Goal: Task Accomplishment & Management: Complete application form

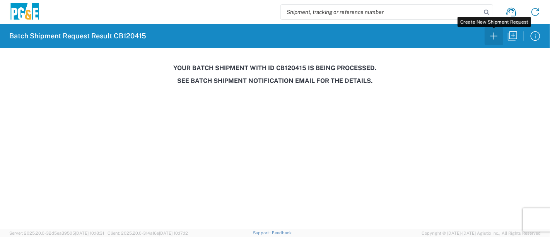
click at [495, 34] on icon "button" at bounding box center [493, 36] width 12 height 12
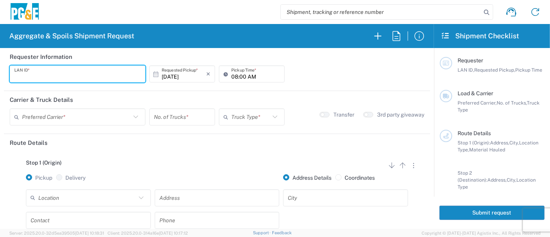
click at [91, 75] on input "text" at bounding box center [77, 74] width 126 height 14
type input "R9S1"
click at [231, 79] on input "08:00 AM" at bounding box center [255, 74] width 49 height 14
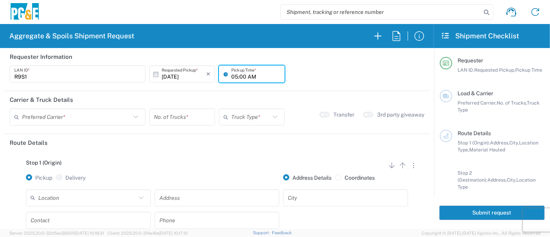
type input "05:00 AM"
click at [34, 119] on input "text" at bounding box center [76, 117] width 109 height 14
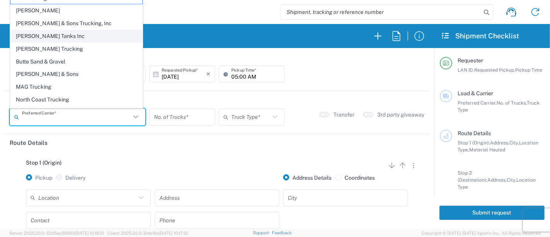
click at [35, 32] on span "[PERSON_NAME] Tanks Inc" at bounding box center [76, 36] width 132 height 12
type input "[PERSON_NAME] Tanks Inc"
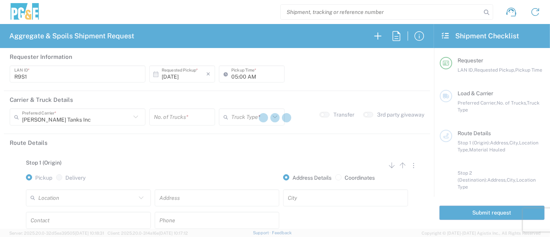
click at [170, 119] on input "number" at bounding box center [182, 117] width 56 height 14
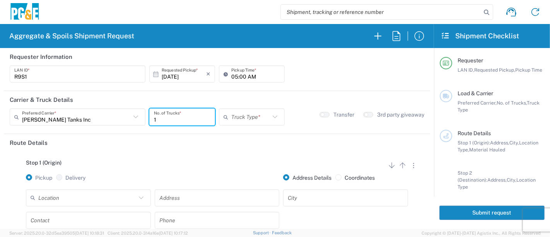
type input "1"
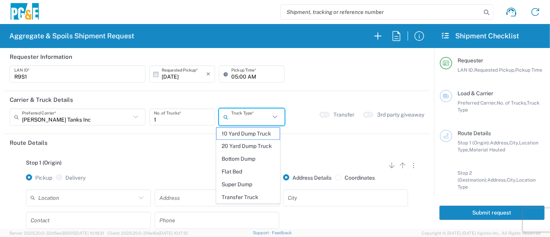
click at [256, 117] on input "text" at bounding box center [250, 117] width 39 height 14
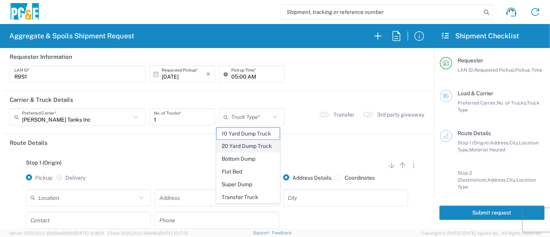
click at [253, 151] on span "20 Yard Dump Truck" at bounding box center [247, 146] width 63 height 12
type input "20 Yard Dump Truck"
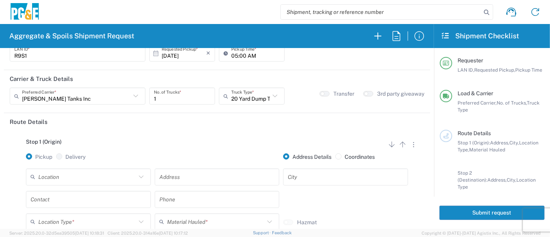
scroll to position [43, 0]
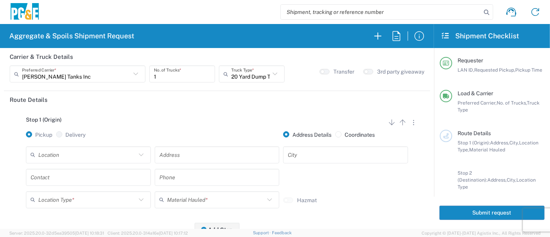
click at [87, 153] on input "text" at bounding box center [87, 155] width 98 height 14
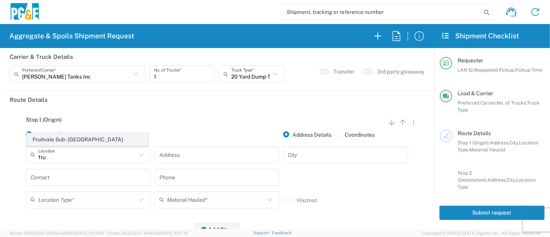
click at [86, 139] on span "Fruitvale Sub - [GEOGRAPHIC_DATA]" at bounding box center [87, 139] width 121 height 12
type input "Fruitvale Sub - [GEOGRAPHIC_DATA]"
type input "[STREET_ADDRESS]"
type input "[GEOGRAPHIC_DATA]"
type input "Business No Loading Dock"
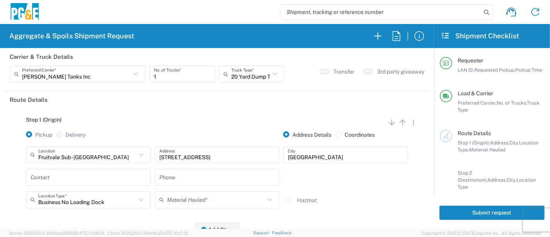
click at [65, 173] on input "text" at bounding box center [89, 177] width 116 height 14
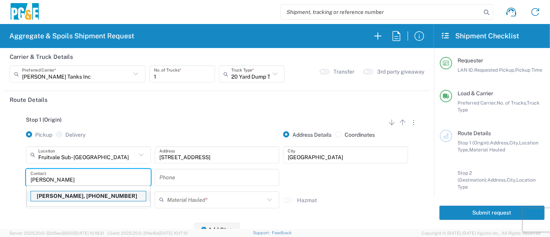
click at [70, 196] on p "[PERSON_NAME], [PHONE_NUMBER]" at bounding box center [88, 196] width 115 height 10
type input "[PERSON_NAME]"
type input "[PHONE_NUMBER]"
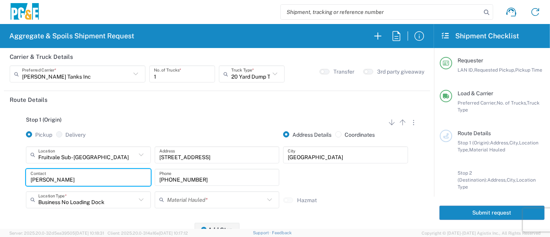
scroll to position [86, 0]
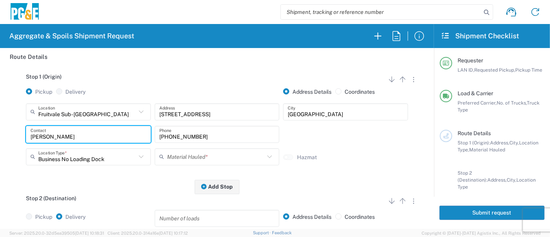
click at [180, 157] on input "text" at bounding box center [216, 157] width 98 height 14
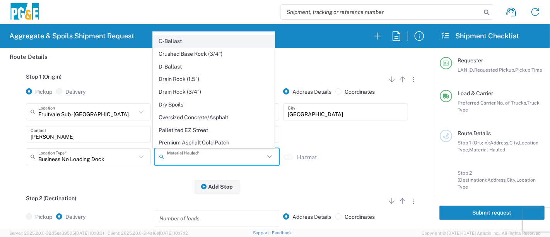
scroll to position [129, 0]
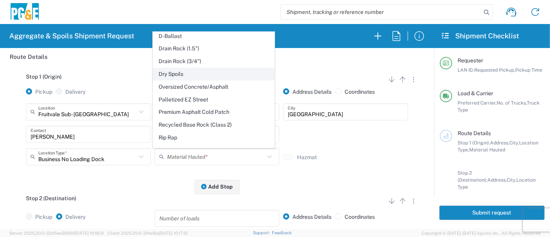
click at [192, 77] on span "Dry Spoils" at bounding box center [213, 74] width 121 height 12
type input "Dry Spoils"
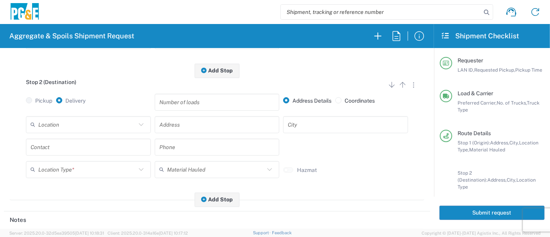
scroll to position [214, 0]
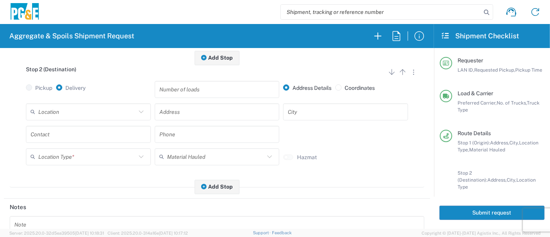
click at [42, 115] on input "text" at bounding box center [87, 112] width 98 height 14
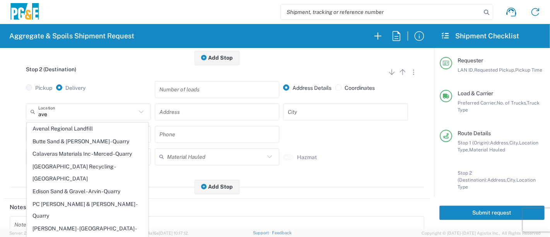
click at [47, 127] on span "Avenal Regional Landfill" at bounding box center [87, 129] width 121 height 12
type input "Avenal Regional Landfill"
type input "[STREET_ADDRESS]"
type input "Avenal"
type input "Landfill"
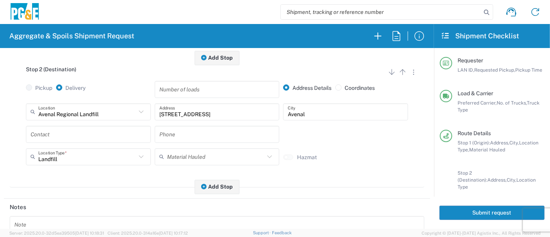
click at [96, 135] on input "text" at bounding box center [89, 134] width 116 height 14
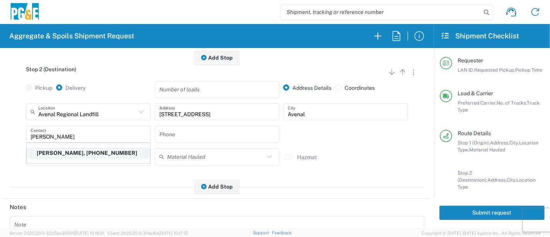
click at [89, 151] on p "[PERSON_NAME], [PHONE_NUMBER]" at bounding box center [88, 153] width 115 height 10
type input "[PERSON_NAME]"
type input "[PHONE_NUMBER]"
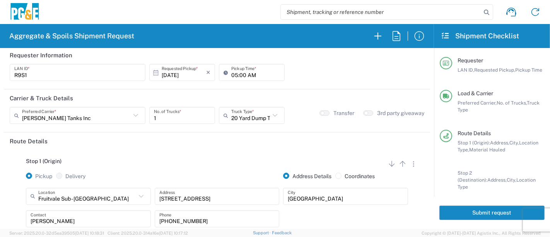
scroll to position [0, 0]
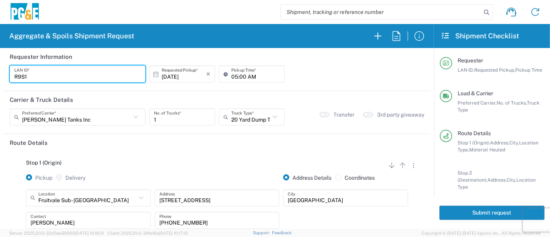
drag, startPoint x: 39, startPoint y: 75, endPoint x: 0, endPoint y: 75, distance: 39.4
click at [0, 75] on form "Requester Information R9S1 LAN ID * [DATE] × Requested Pickup * Cancel Apply 05…" at bounding box center [217, 138] width 434 height 180
click at [481, 214] on button "Submit request" at bounding box center [491, 212] width 105 height 14
